Goal: Check status: Check status

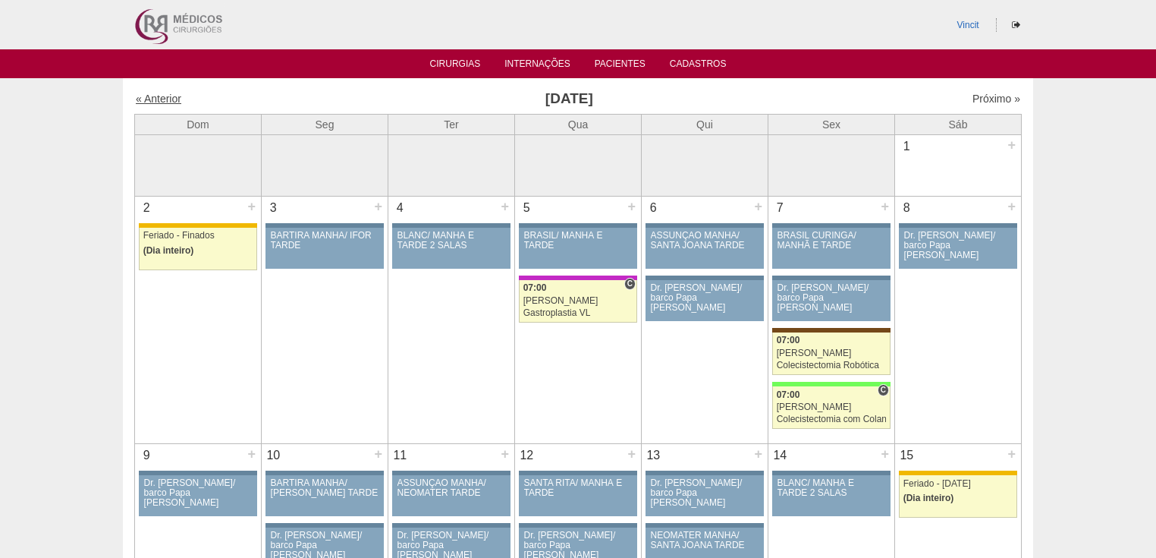
click at [174, 93] on link "« Anterior" at bounding box center [159, 99] width 46 height 12
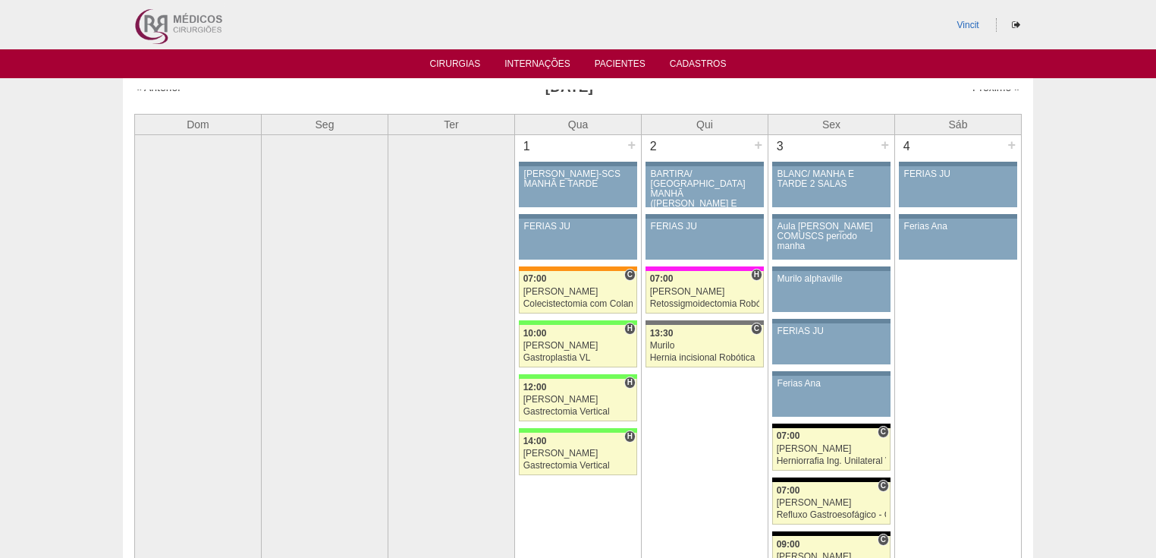
scroll to position [61, 0]
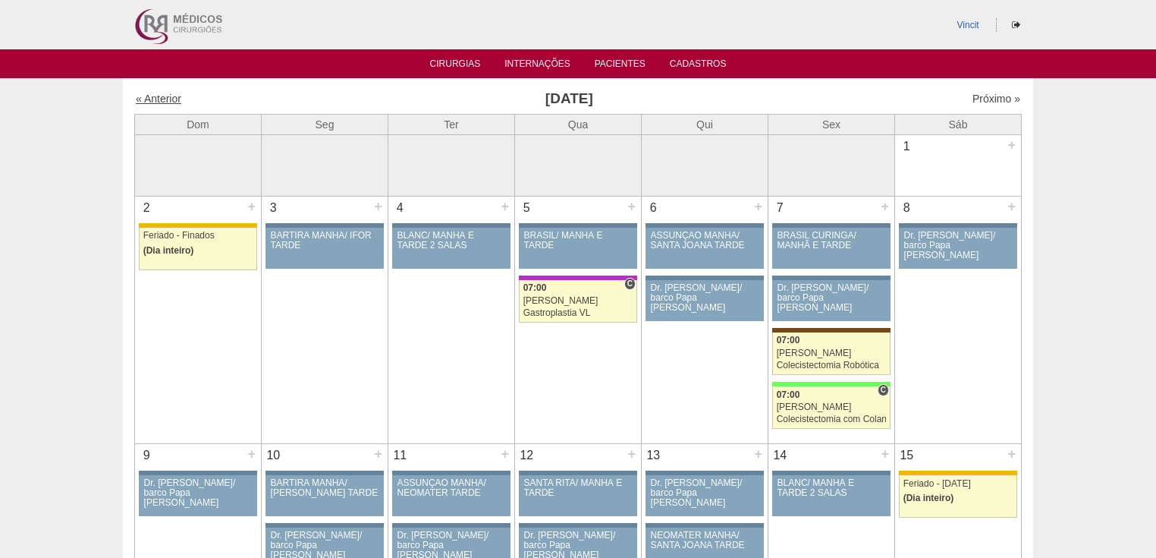
click at [161, 99] on link "« Anterior" at bounding box center [159, 99] width 46 height 12
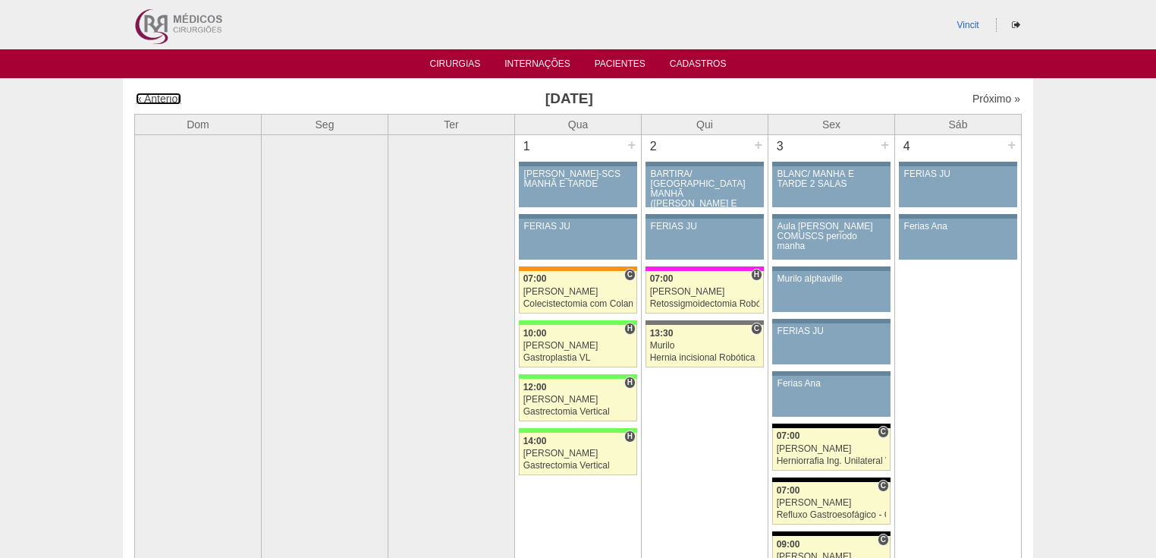
click at [158, 99] on link "« Anterior" at bounding box center [159, 99] width 46 height 12
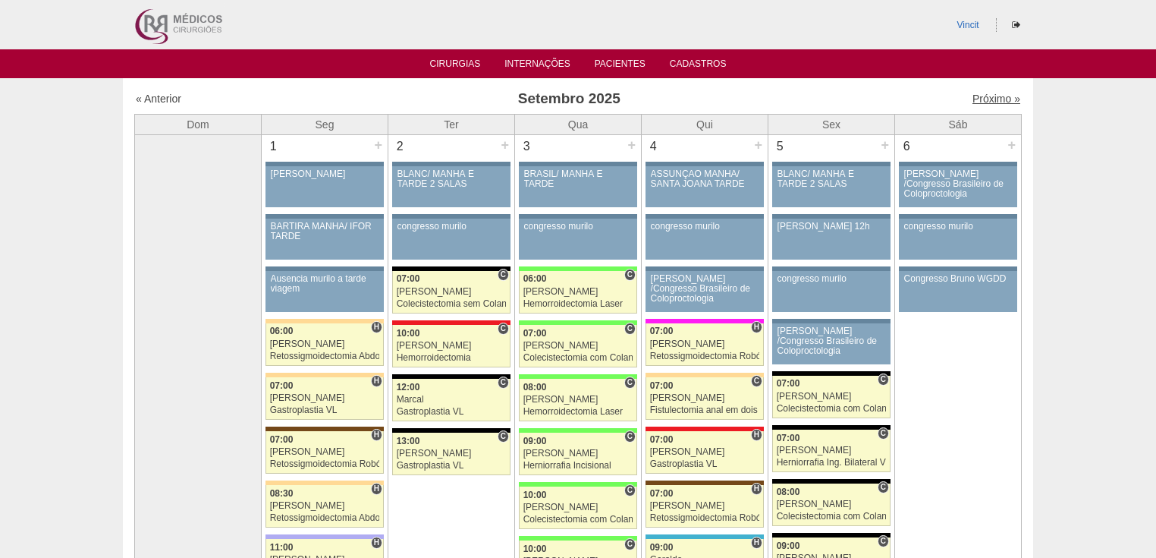
click at [973, 96] on link "Próximo »" at bounding box center [997, 99] width 48 height 12
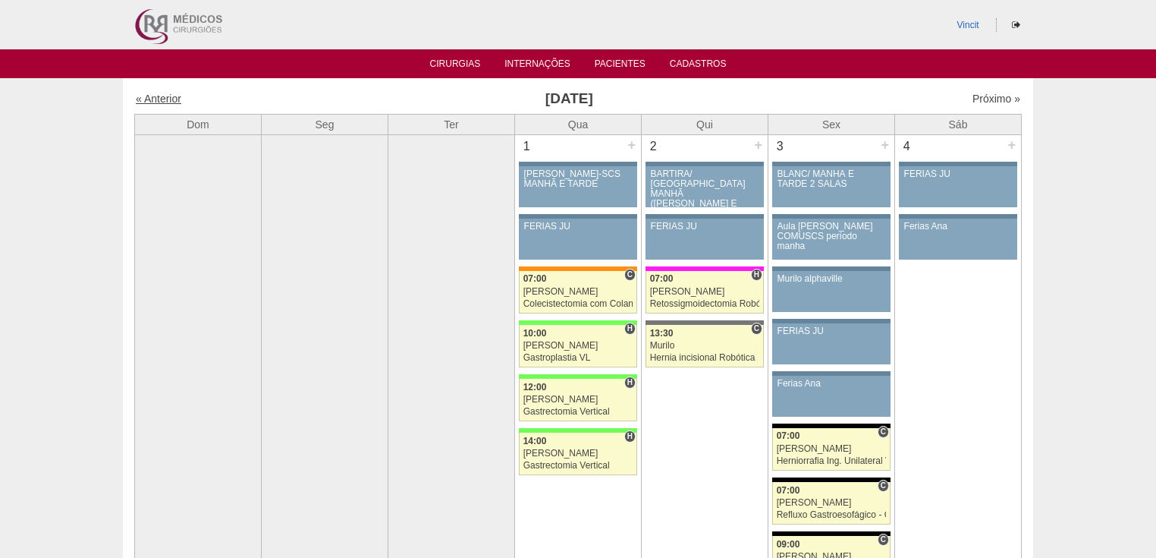
click at [160, 97] on link "« Anterior" at bounding box center [159, 99] width 46 height 12
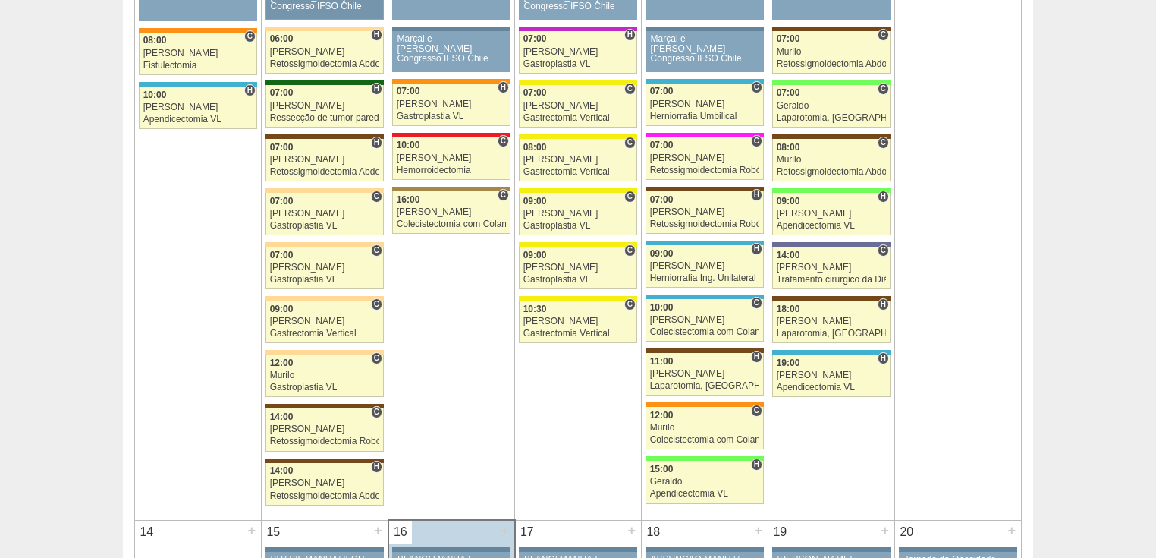
scroll to position [789, 0]
